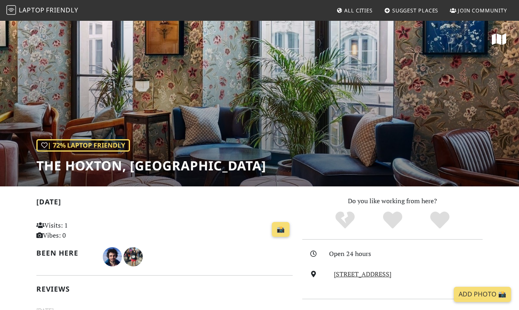
click at [28, 11] on span "Laptop" at bounding box center [32, 10] width 26 height 9
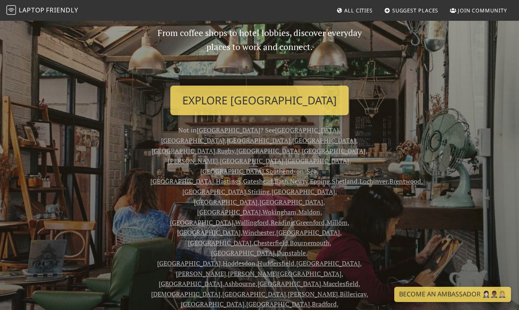
scroll to position [86, 0]
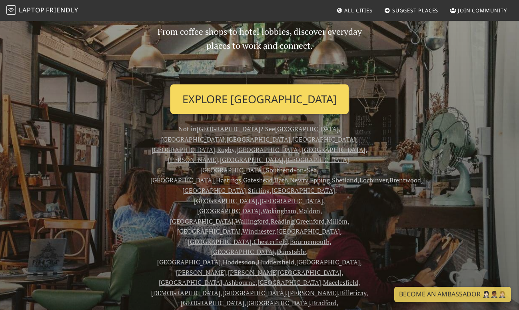
click at [278, 103] on link "Explore London" at bounding box center [259, 99] width 178 height 30
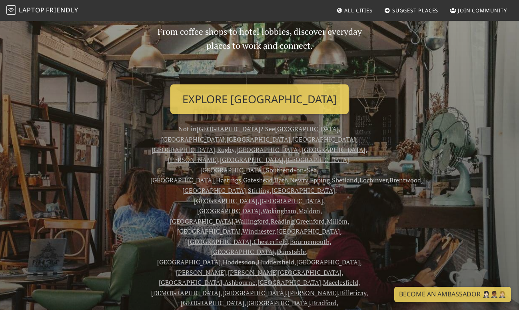
click at [363, 12] on span "All Cities" at bounding box center [358, 10] width 28 height 7
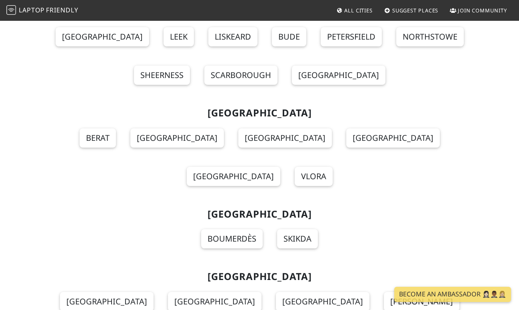
scroll to position [745, 0]
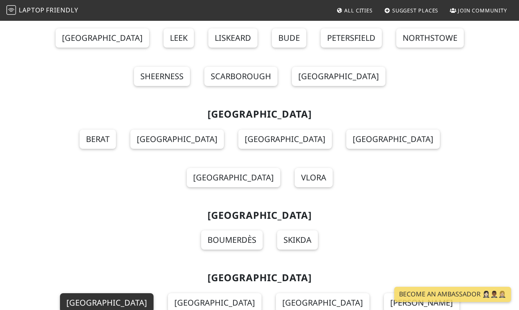
click at [97, 293] on link "Buenos Aires" at bounding box center [107, 302] width 94 height 19
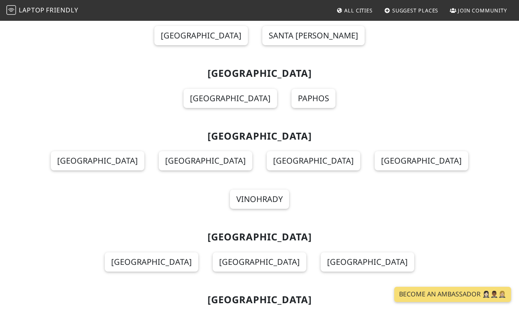
scroll to position [2947, 0]
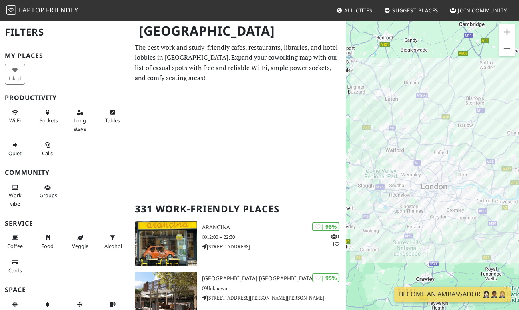
click at [394, 172] on div "To navigate, press the arrow keys." at bounding box center [432, 175] width 173 height 310
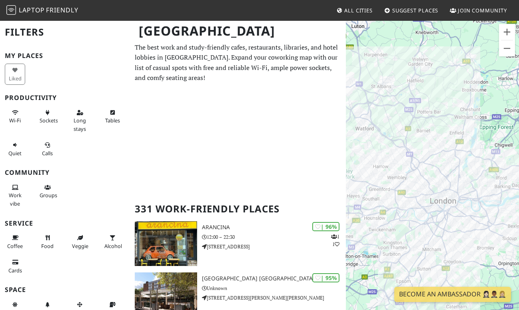
click at [496, 216] on div "To navigate, press the arrow keys." at bounding box center [432, 175] width 173 height 310
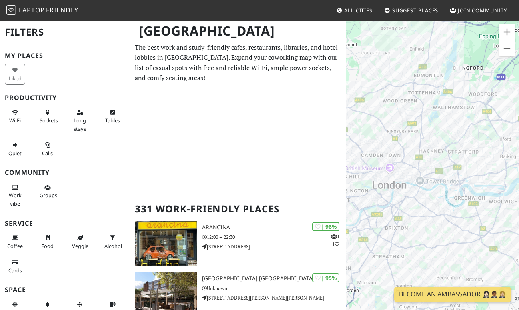
click at [429, 199] on div "To navigate, press the arrow keys." at bounding box center [432, 175] width 173 height 310
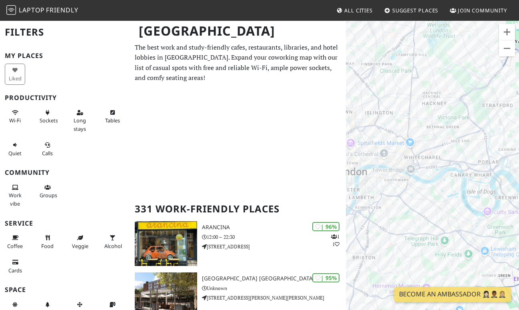
click at [397, 201] on div "To navigate, press the arrow keys." at bounding box center [432, 175] width 173 height 310
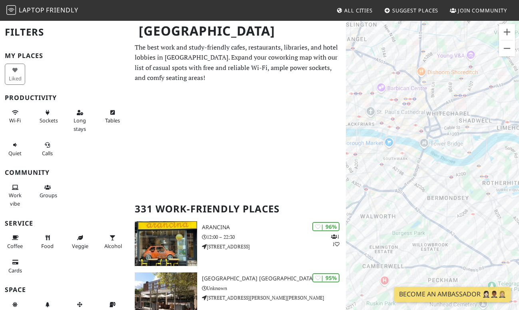
click at [385, 174] on div "To navigate, press the arrow keys." at bounding box center [432, 175] width 173 height 310
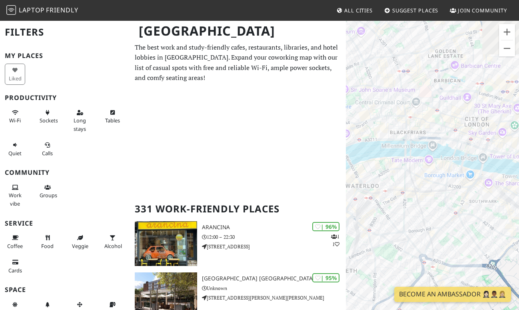
drag, startPoint x: 384, startPoint y: 166, endPoint x: 467, endPoint y: 227, distance: 102.7
click at [465, 225] on div "To navigate, press the arrow keys." at bounding box center [432, 175] width 173 height 310
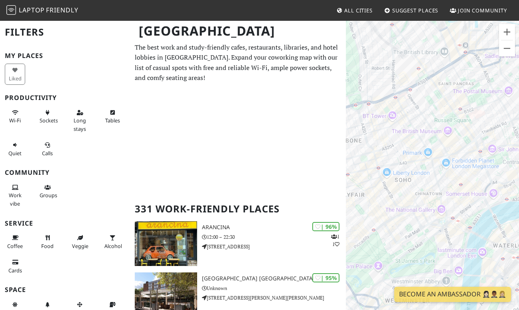
drag, startPoint x: 378, startPoint y: 124, endPoint x: 499, endPoint y: 163, distance: 126.8
click at [499, 163] on div "To navigate, press the arrow keys." at bounding box center [432, 175] width 173 height 310
click at [375, 194] on div "To navigate, press the arrow keys." at bounding box center [432, 175] width 173 height 310
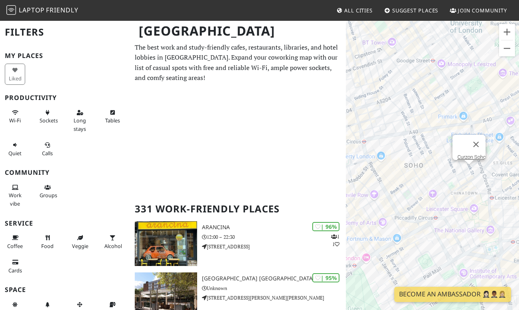
click at [468, 171] on div "To navigate, press the arrow keys. Curzon Soho" at bounding box center [432, 175] width 173 height 310
click at [468, 154] on link "Curzon Soho" at bounding box center [471, 157] width 28 height 6
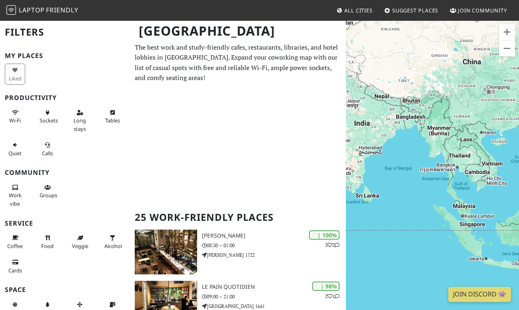
drag, startPoint x: 392, startPoint y: 184, endPoint x: 538, endPoint y: 94, distance: 170.6
click at [519, 94] on html "Laptop Friendly All Cities Suggest Places Join Community [GEOGRAPHIC_DATA] Filt…" at bounding box center [259, 155] width 519 height 310
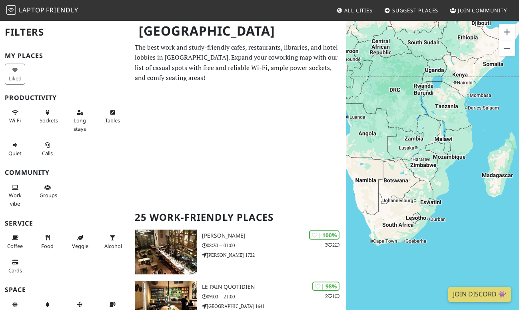
drag, startPoint x: 420, startPoint y: 153, endPoint x: 552, endPoint y: 119, distance: 136.4
click at [519, 119] on html "Laptop Friendly All Cities Suggest Places Join Community Buenos Aires Filters M…" at bounding box center [259, 155] width 519 height 310
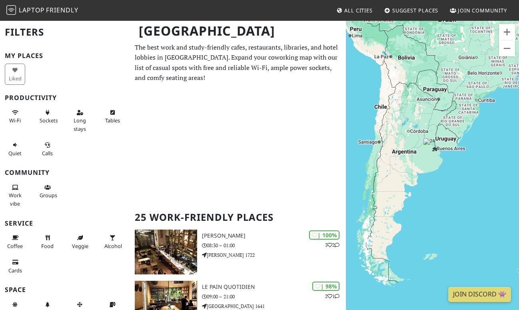
drag, startPoint x: 470, startPoint y: 172, endPoint x: 482, endPoint y: 170, distance: 11.8
click at [482, 170] on div "To navigate, press the arrow keys. 24" at bounding box center [432, 175] width 173 height 310
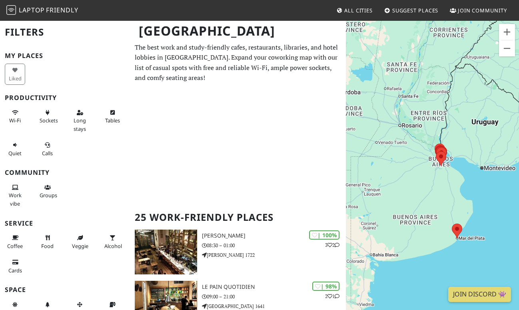
drag, startPoint x: 474, startPoint y: 148, endPoint x: 430, endPoint y: 186, distance: 59.0
click at [430, 186] on div "To navigate, press the arrow keys." at bounding box center [432, 175] width 173 height 310
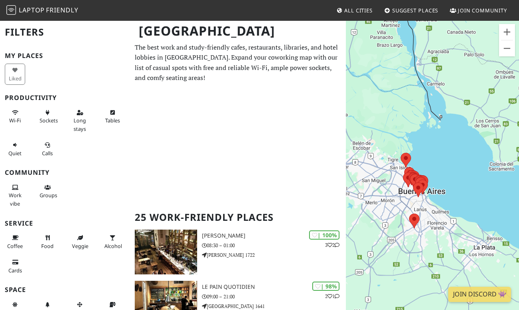
drag, startPoint x: 436, startPoint y: 200, endPoint x: 448, endPoint y: 98, distance: 102.3
click at [448, 98] on div "To navigate, press the arrow keys." at bounding box center [432, 175] width 173 height 310
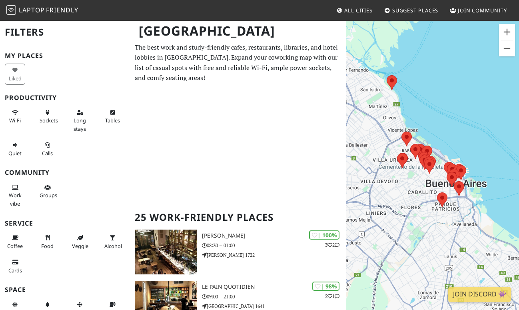
drag, startPoint x: 456, startPoint y: 185, endPoint x: 389, endPoint y: 184, distance: 66.8
click at [389, 184] on div "To navigate, press the arrow keys." at bounding box center [432, 175] width 173 height 310
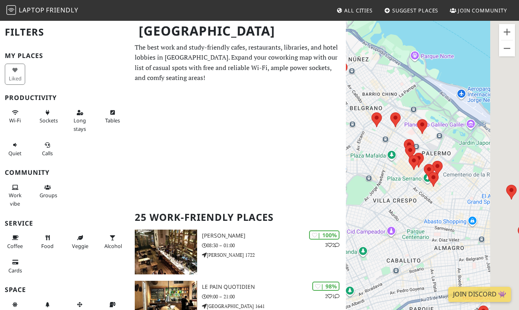
drag, startPoint x: 507, startPoint y: 172, endPoint x: 415, endPoint y: 200, distance: 96.3
click at [416, 200] on div "To navigate, press the arrow keys." at bounding box center [432, 175] width 173 height 310
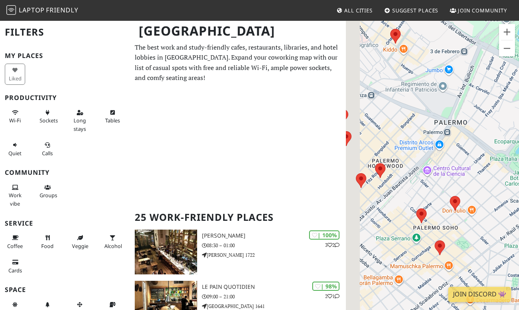
drag, startPoint x: 412, startPoint y: 175, endPoint x: 507, endPoint y: 162, distance: 95.3
click at [507, 162] on div "To navigate, press the arrow keys." at bounding box center [432, 175] width 173 height 310
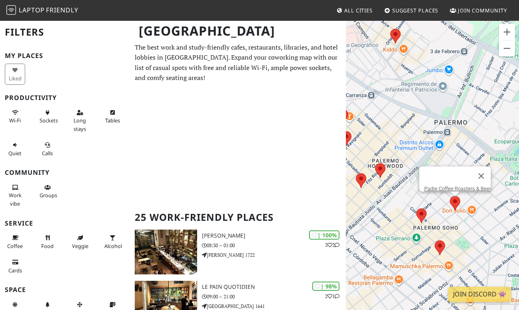
click at [450, 196] on area at bounding box center [450, 196] width 0 height 0
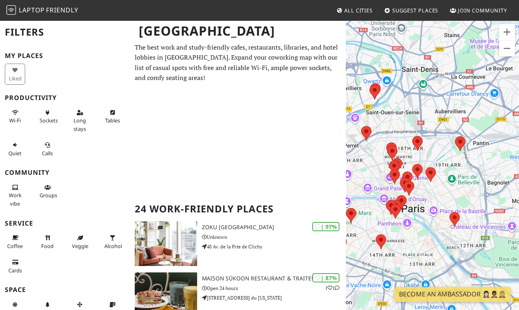
click at [496, 142] on div "To navigate, press the arrow keys." at bounding box center [432, 175] width 173 height 310
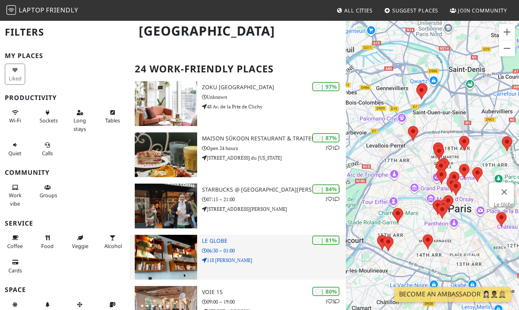
scroll to position [144, 0]
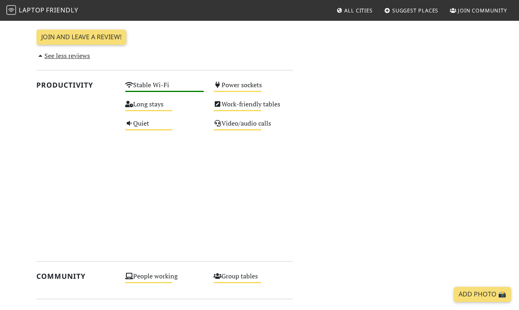
scroll to position [488, 0]
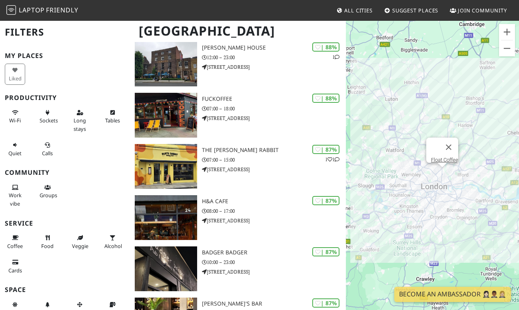
scroll to position [937, 0]
